Goal: Find specific page/section: Find specific page/section

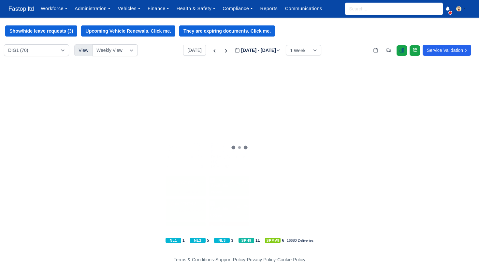
click at [400, 48] on icon at bounding box center [401, 50] width 5 height 5
click at [349, 8] on input "search" at bounding box center [394, 9] width 98 height 12
click at [359, 10] on input "search" at bounding box center [394, 9] width 98 height 12
type input "nuj"
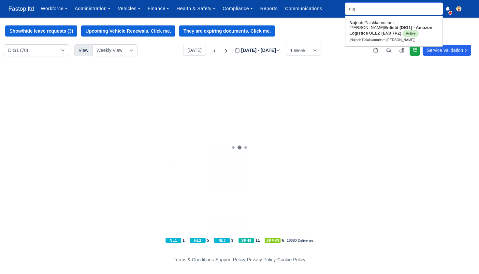
type input "nujoob Palakkamuttam Kadhar"
type input "nujoo"
type input "nujoob Palakkamuttam Kadhar"
type input "nujoob"
type input "nujoob Palakkamuttam Kadhar"
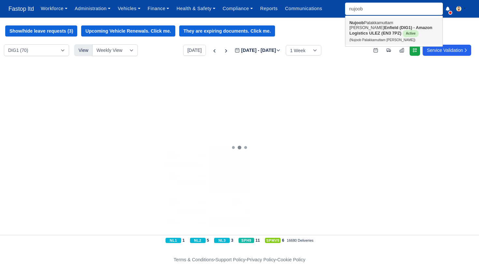
click at [374, 28] on strong "Enfield (DIG1) - Amazon Logistics ULEZ (EN3 7PZ)" at bounding box center [390, 30] width 83 height 10
type input "Nujoob Palakkamuttam [PERSON_NAME]"
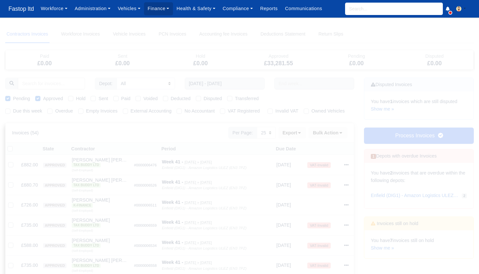
select select "25"
click at [355, 9] on input "search" at bounding box center [394, 9] width 98 height 12
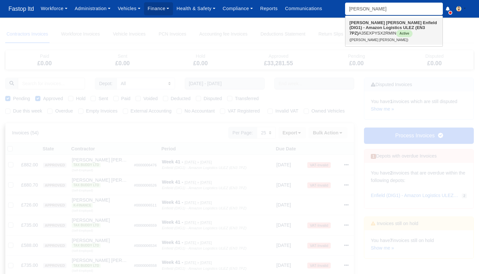
click at [377, 24] on strong "Enfield (DIG1) - Amazon Logistics ULEZ (EN3 7PZ)" at bounding box center [393, 27] width 88 height 15
type input "[PERSON_NAME] [PERSON_NAME]"
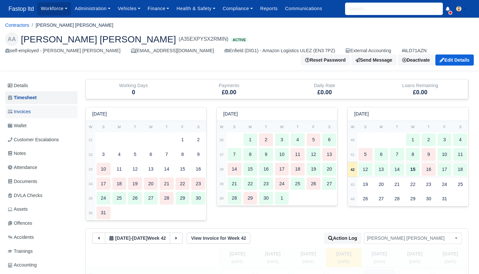
click at [24, 113] on span "Invoices" at bounding box center [19, 111] width 23 height 7
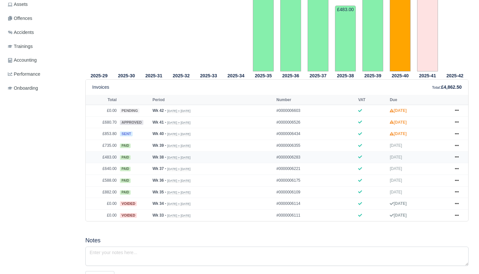
scroll to position [207, 0]
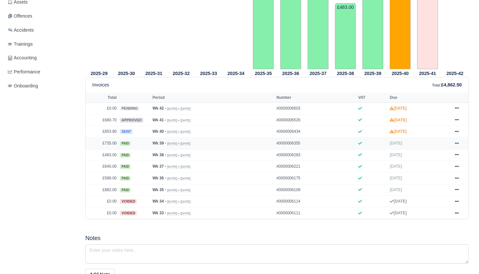
click at [455, 145] on icon at bounding box center [457, 143] width 4 height 4
click at [431, 162] on link "Show Invoice" at bounding box center [432, 155] width 58 height 14
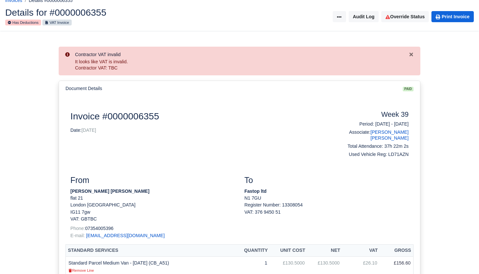
scroll to position [43, 0]
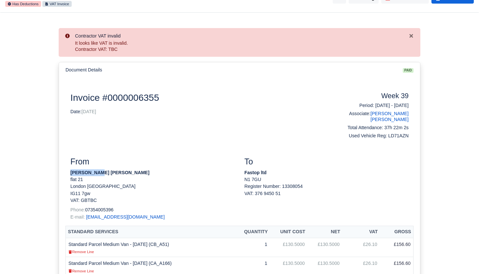
drag, startPoint x: 106, startPoint y: 165, endPoint x: 76, endPoint y: 164, distance: 29.7
click at [68, 165] on div "From [PERSON_NAME] [PERSON_NAME] flat 21 London [GEOGRAPHIC_DATA] IG11 7gw VAT:…" at bounding box center [152, 191] width 174 height 69
copy strong "[PERSON_NAME] [PERSON_NAME]"
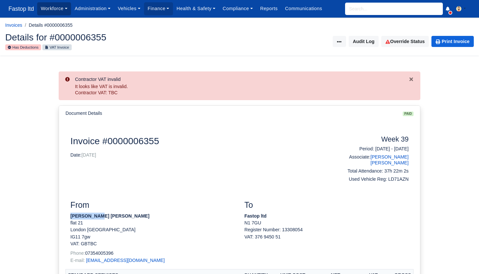
scroll to position [0, 0]
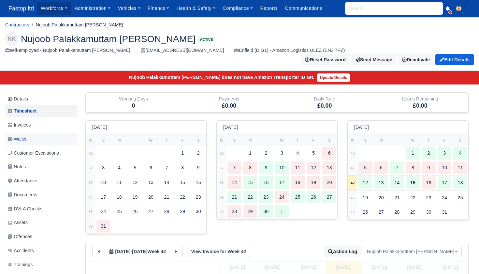
scroll to position [1, 0]
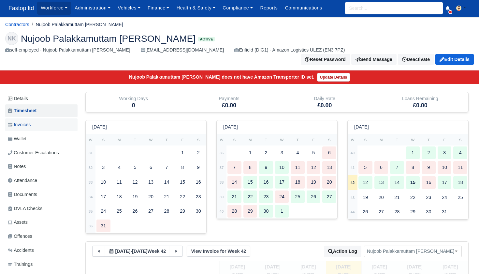
click at [26, 121] on span "Invoices" at bounding box center [19, 124] width 23 height 7
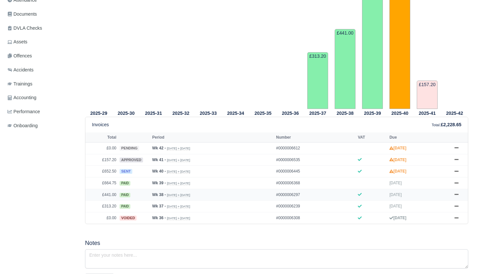
scroll to position [181, 0]
click at [456, 182] on icon at bounding box center [457, 183] width 4 height 4
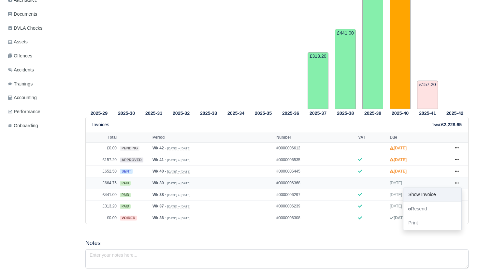
click at [443, 190] on link "Show Invoice" at bounding box center [432, 195] width 58 height 14
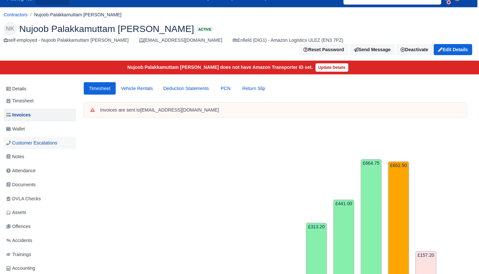
scroll to position [13, 2]
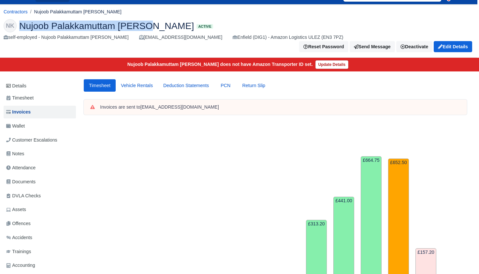
drag, startPoint x: 20, startPoint y: 24, endPoint x: 143, endPoint y: 27, distance: 123.4
click at [144, 27] on span "Nujoob Palakkamuttam [PERSON_NAME]" at bounding box center [106, 25] width 175 height 9
copy span "Nujoob Palakkamuttam [PERSON_NAME]"
